Goal: Browse casually: Explore the website without a specific task or goal

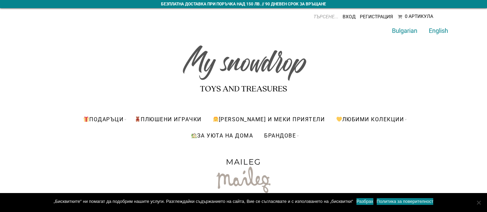
click at [373, 200] on link "Разбрах" at bounding box center [364, 201] width 17 height 7
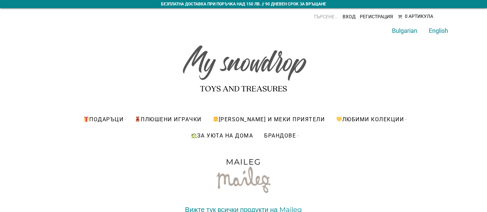
click at [273, 63] on img at bounding box center [243, 65] width 128 height 64
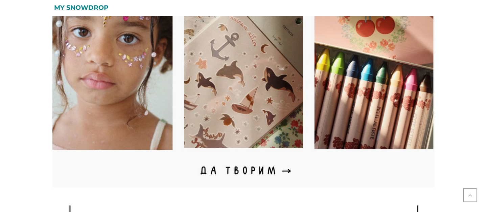
scroll to position [1824, 0]
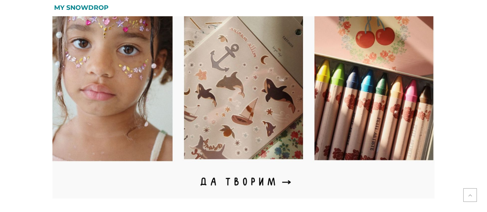
click at [217, 175] on img at bounding box center [243, 70] width 382 height 255
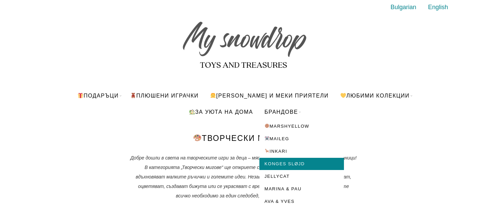
scroll to position [25, 0]
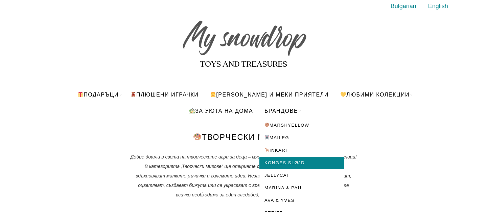
click at [283, 162] on link "Konges Sløjd" at bounding box center [301, 162] width 85 height 12
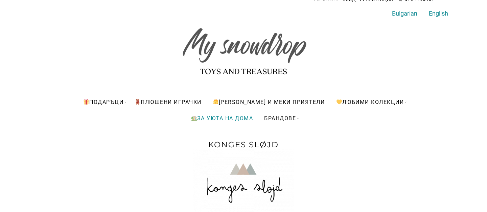
scroll to position [23, 0]
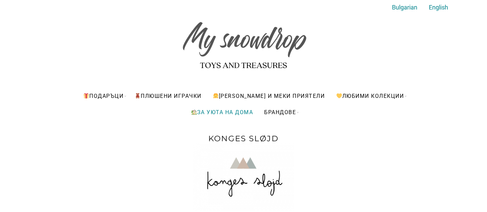
click at [226, 110] on link "За уюта на дома" at bounding box center [222, 112] width 72 height 16
click at [233, 137] on h1 "Konges Sløjd" at bounding box center [243, 138] width 270 height 9
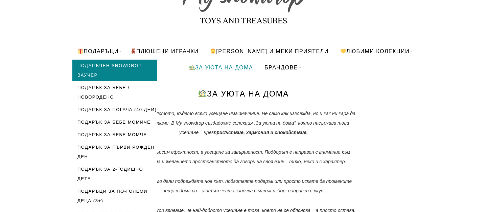
scroll to position [69, 0]
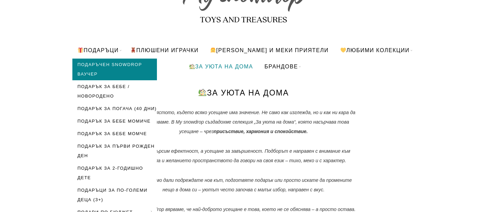
click at [108, 70] on link "Подаръчен Snowdrop Ваучер" at bounding box center [114, 69] width 85 height 22
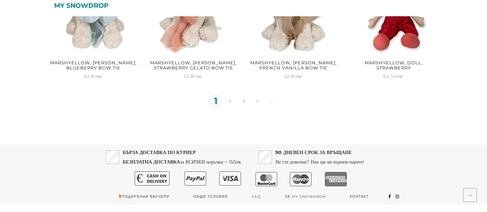
scroll to position [929, 0]
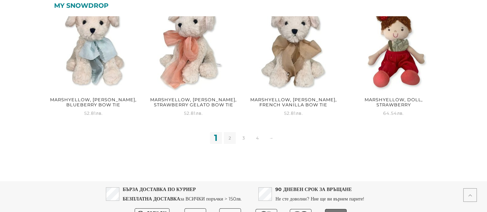
click at [228, 140] on link "2" at bounding box center [230, 138] width 12 height 12
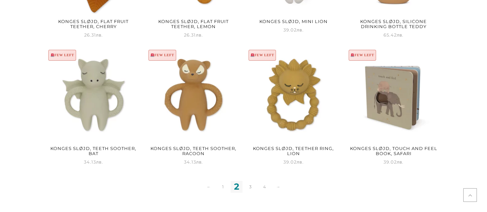
scroll to position [956, 0]
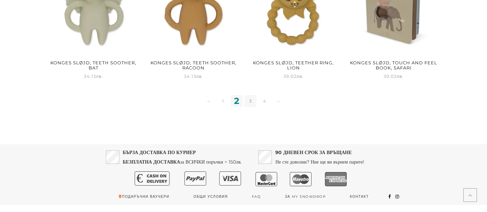
click at [252, 101] on link "3" at bounding box center [250, 101] width 12 height 12
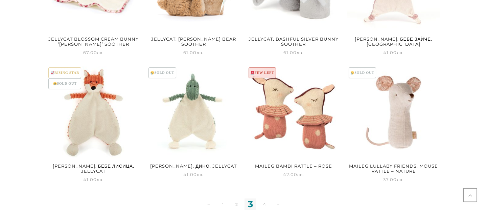
scroll to position [885, 0]
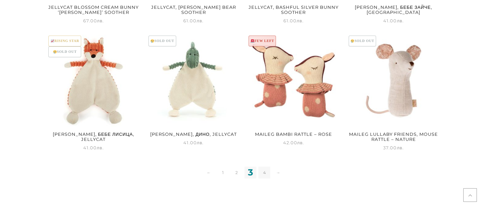
click at [263, 171] on link "4" at bounding box center [264, 172] width 12 height 12
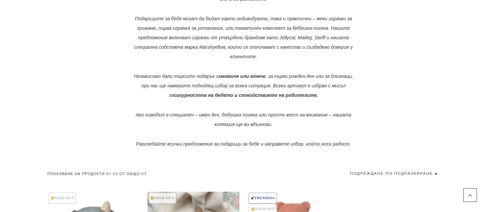
scroll to position [176, 0]
